Goal: Information Seeking & Learning: Learn about a topic

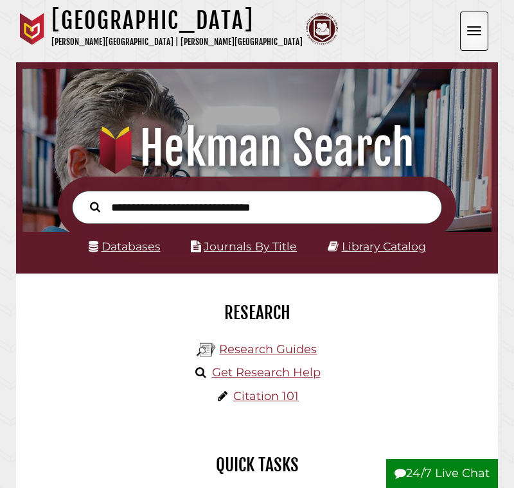
scroll to position [154, 462]
click at [135, 248] on link "Databases" at bounding box center [125, 245] width 72 height 13
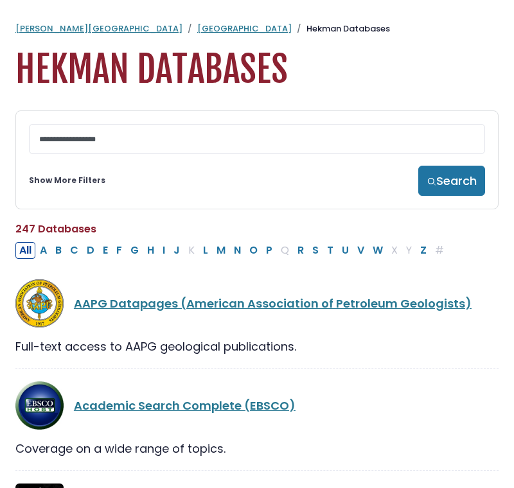
select select "Database Subject Filter"
select select "Database Vendors Filter"
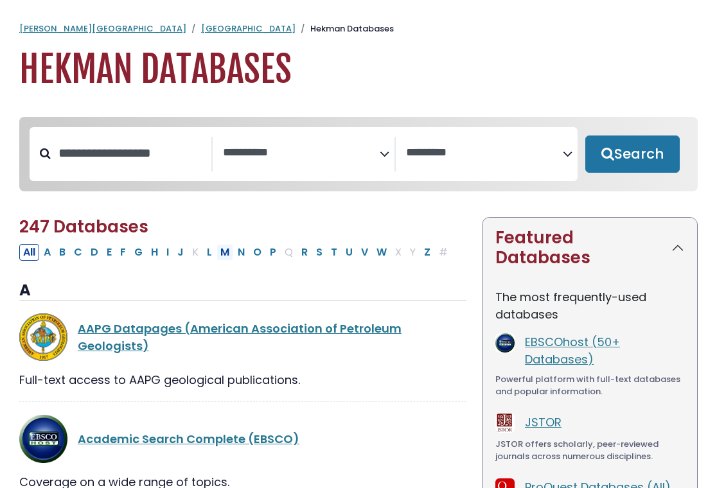
click at [222, 255] on button "M" at bounding box center [224, 252] width 17 height 17
select select "Database Subject Filter"
select select "Database Vendors Filter"
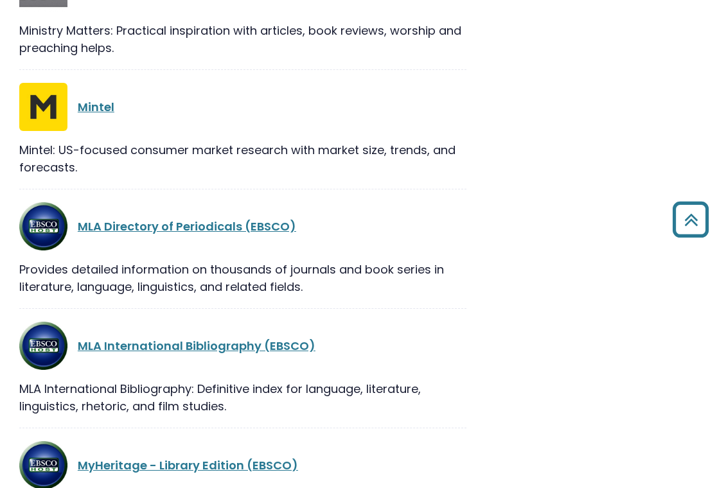
scroll to position [1128, 0]
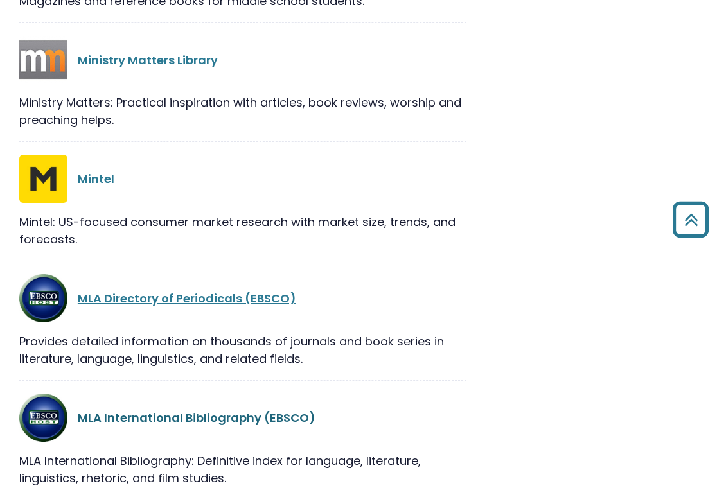
click at [179, 410] on link "MLA International Bibliography (EBSCO)" at bounding box center [197, 418] width 238 height 16
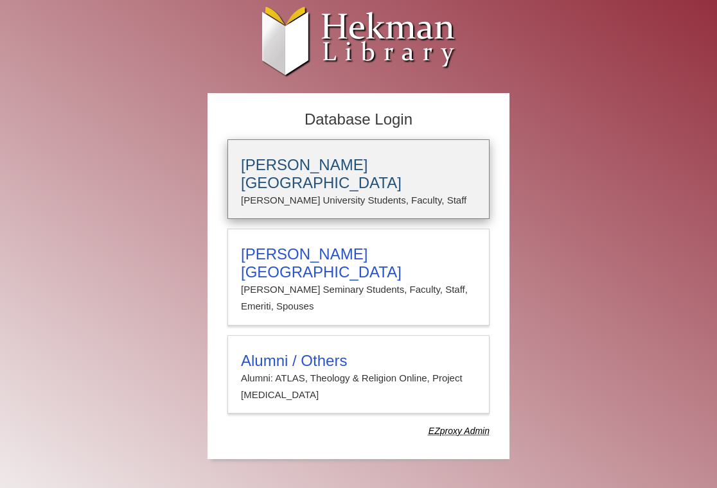
click at [335, 159] on h3 "Calvin University" at bounding box center [358, 174] width 235 height 36
